Goal: Book appointment/travel/reservation

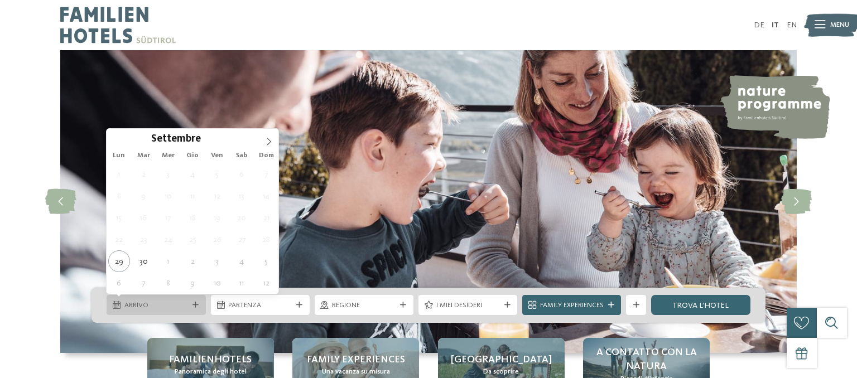
click at [188, 304] on div "Arrivo" at bounding box center [156, 305] width 69 height 11
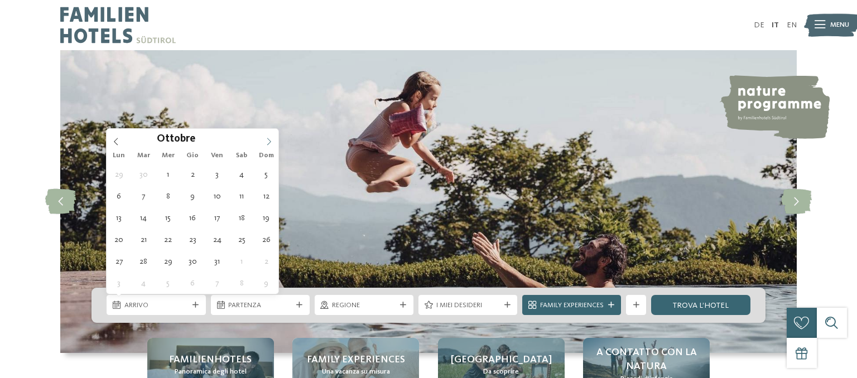
click at [270, 139] on icon at bounding box center [269, 142] width 8 height 8
type div "10.10.2025"
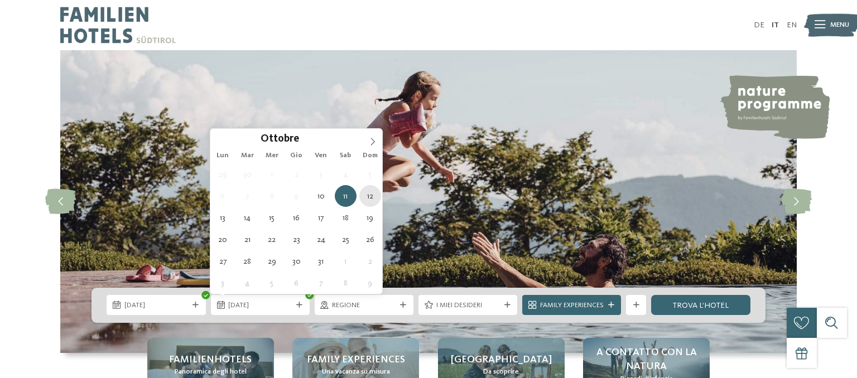
type div "12.10.2025"
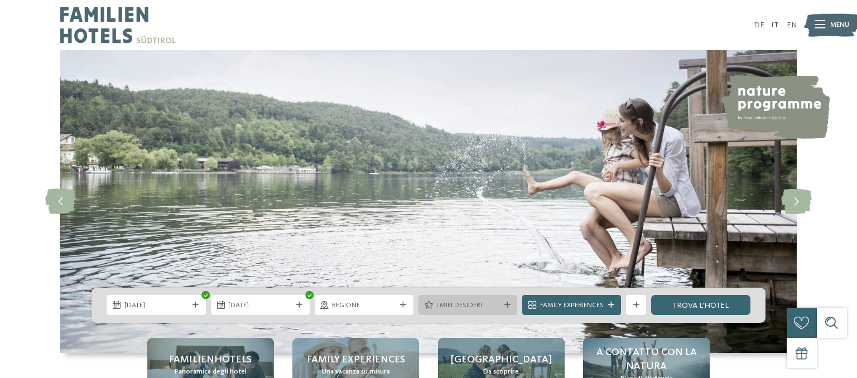
click at [461, 298] on div "I miei desideri" at bounding box center [467, 305] width 99 height 20
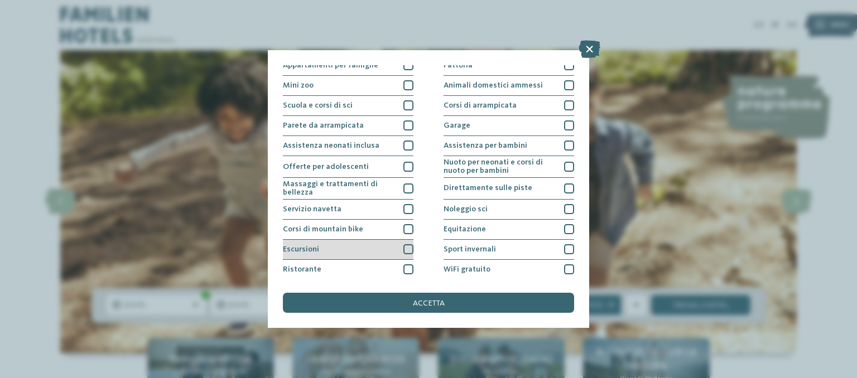
scroll to position [150, 0]
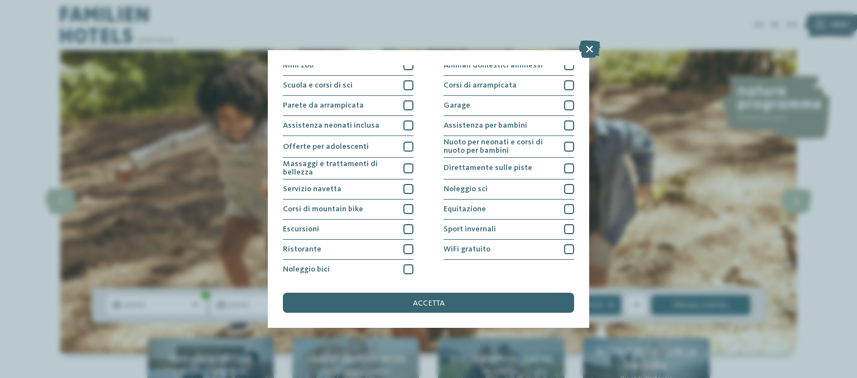
click at [639, 245] on div "I miei desideri Piscina coperta o con collegamento a piscina esterna Piscina al…" at bounding box center [428, 189] width 857 height 378
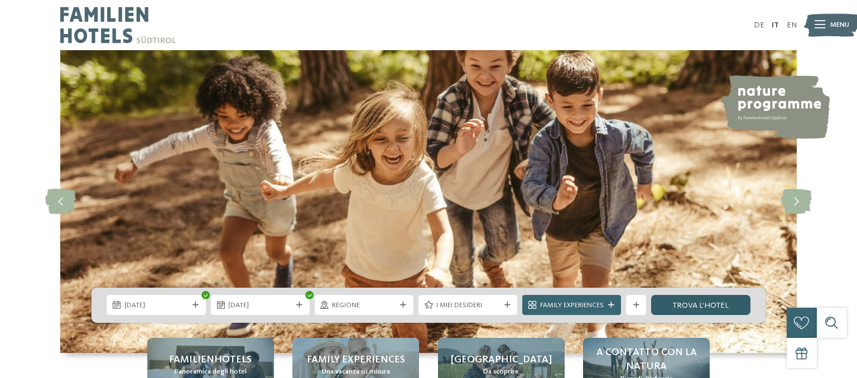
click at [708, 307] on link "trova l’hotel" at bounding box center [700, 305] width 99 height 20
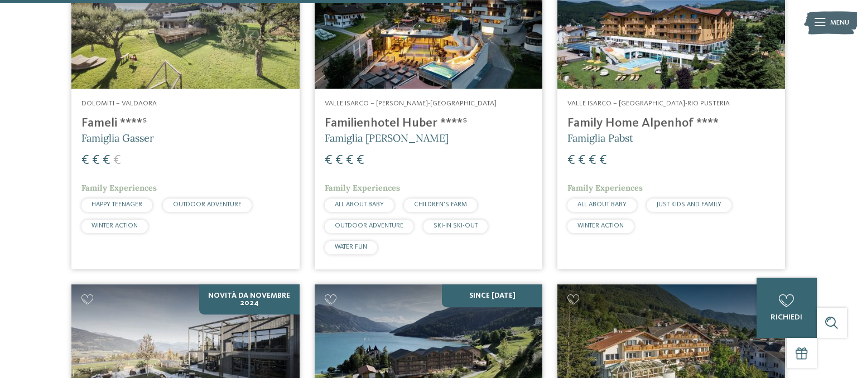
scroll to position [1443, 0]
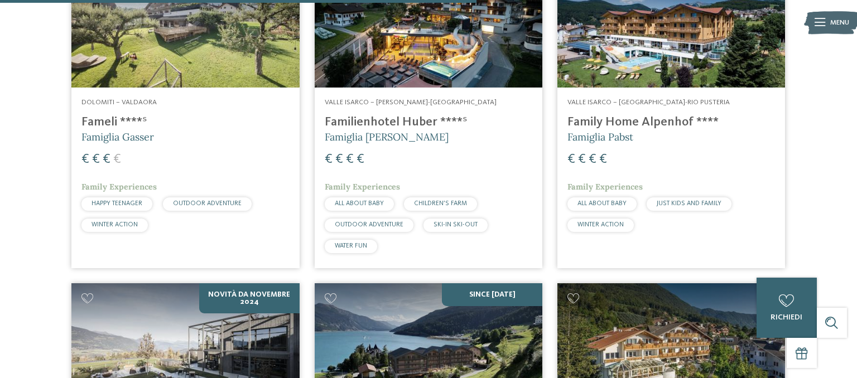
click at [687, 48] on img at bounding box center [671, 23] width 228 height 128
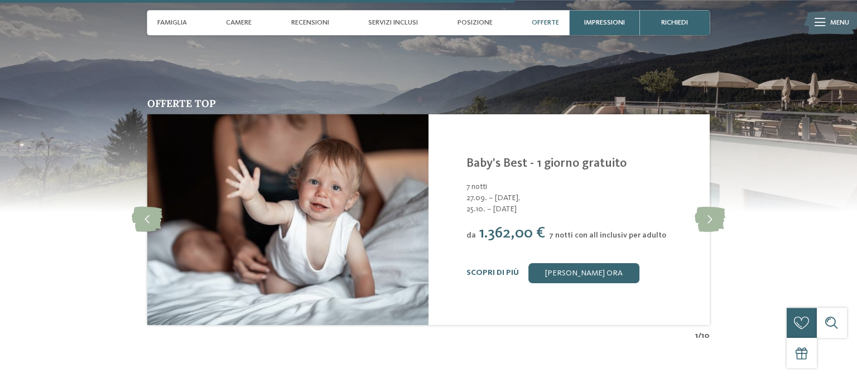
scroll to position [2120, 0]
